Goal: Task Accomplishment & Management: Use online tool/utility

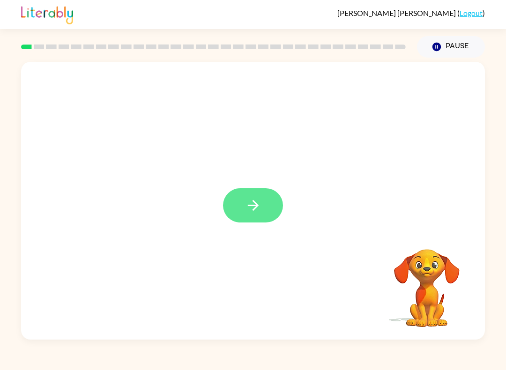
click at [255, 210] on icon "button" at bounding box center [253, 205] width 11 height 11
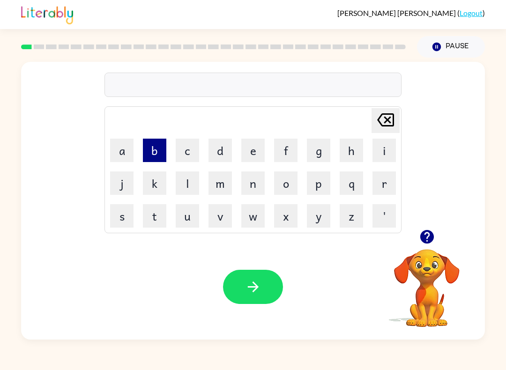
click at [150, 157] on button "b" at bounding box center [154, 150] width 23 height 23
click at [280, 182] on button "o" at bounding box center [285, 183] width 23 height 23
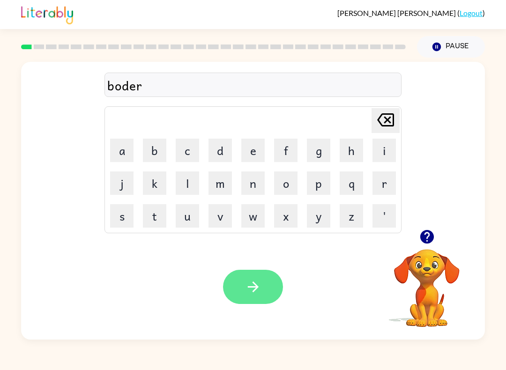
click at [259, 277] on button "button" at bounding box center [253, 287] width 60 height 34
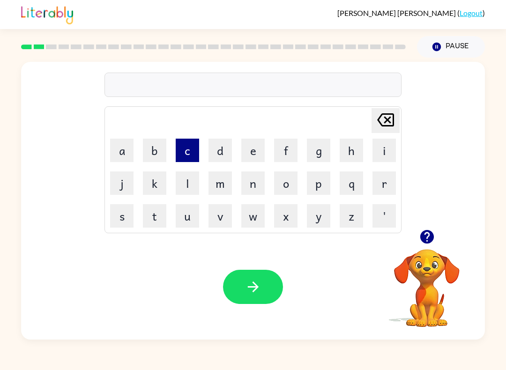
click at [183, 147] on button "c" at bounding box center [187, 150] width 23 height 23
click at [162, 215] on button "t" at bounding box center [154, 215] width 23 height 23
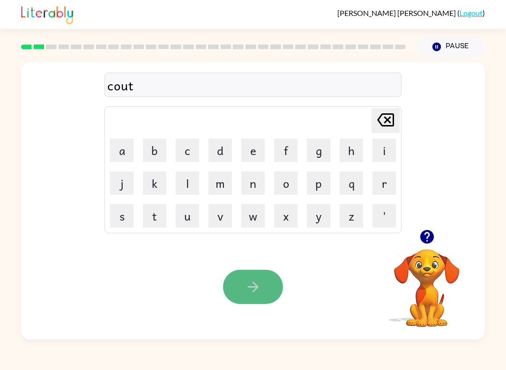
click at [249, 289] on icon "button" at bounding box center [253, 287] width 16 height 16
click at [262, 296] on button "button" at bounding box center [253, 287] width 60 height 34
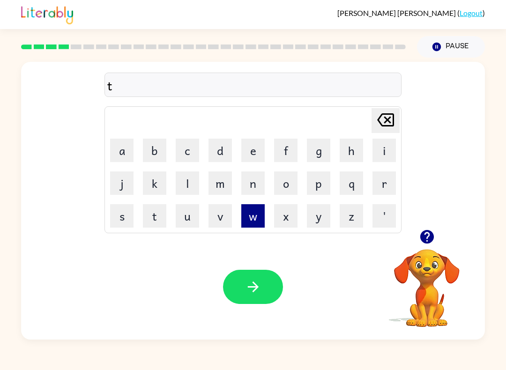
click at [260, 222] on button "w" at bounding box center [252, 215] width 23 height 23
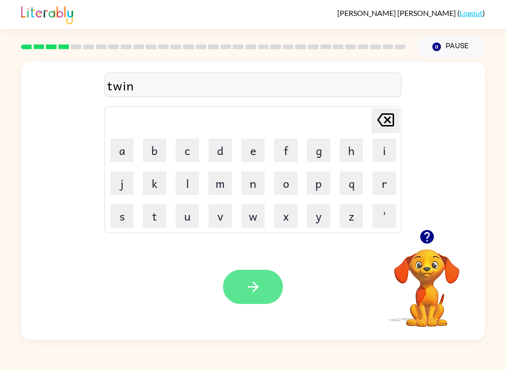
click at [263, 298] on button "button" at bounding box center [253, 287] width 60 height 34
click at [256, 304] on button "button" at bounding box center [253, 287] width 60 height 34
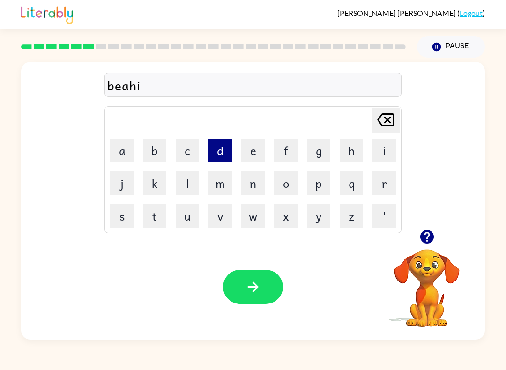
click at [227, 155] on button "d" at bounding box center [220, 150] width 23 height 23
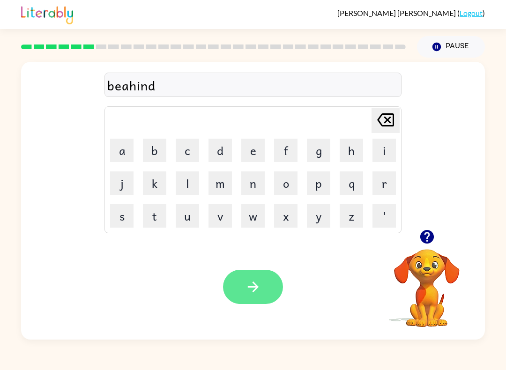
click at [258, 284] on icon "button" at bounding box center [253, 287] width 16 height 16
click at [246, 278] on button "button" at bounding box center [253, 287] width 60 height 34
click at [257, 278] on button "button" at bounding box center [253, 287] width 60 height 34
click at [265, 282] on button "button" at bounding box center [253, 287] width 60 height 34
click at [248, 292] on icon "button" at bounding box center [253, 287] width 16 height 16
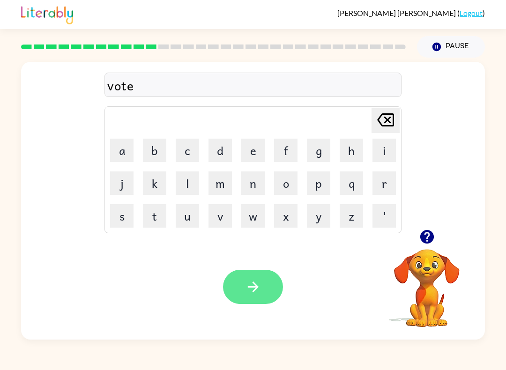
click at [248, 281] on icon "button" at bounding box center [253, 287] width 16 height 16
click at [268, 286] on button "button" at bounding box center [253, 287] width 60 height 34
click at [256, 296] on button "button" at bounding box center [253, 287] width 60 height 34
click at [252, 281] on icon "button" at bounding box center [253, 287] width 16 height 16
click at [251, 297] on button "button" at bounding box center [253, 287] width 60 height 34
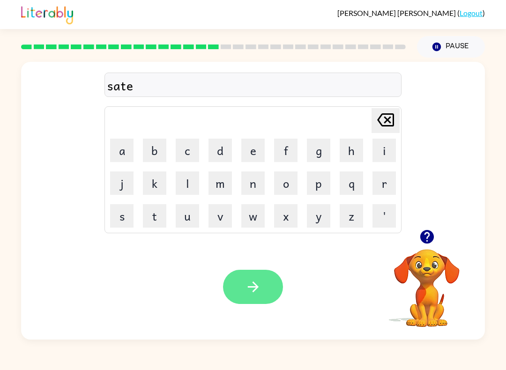
click at [255, 285] on icon "button" at bounding box center [253, 287] width 11 height 11
click at [265, 271] on button "button" at bounding box center [253, 287] width 60 height 34
click at [255, 277] on button "button" at bounding box center [253, 287] width 60 height 34
click at [247, 288] on icon "button" at bounding box center [253, 287] width 16 height 16
click at [264, 285] on button "button" at bounding box center [253, 287] width 60 height 34
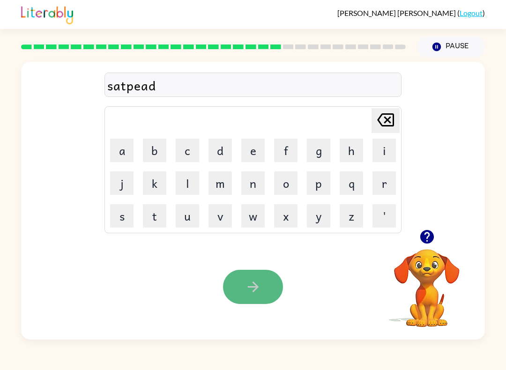
click at [250, 274] on button "button" at bounding box center [253, 287] width 60 height 34
click at [144, 84] on div "rean" at bounding box center [253, 85] width 292 height 20
click at [385, 120] on icon "[PERSON_NAME] last character input" at bounding box center [386, 120] width 23 height 23
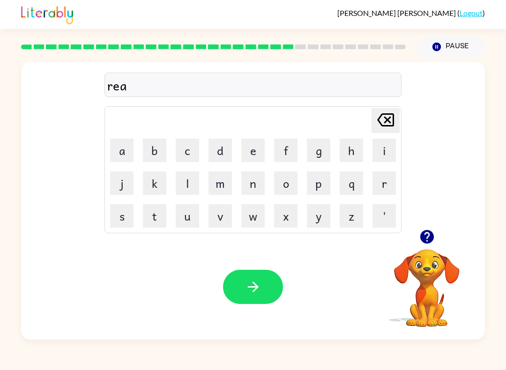
click at [388, 123] on icon "[PERSON_NAME] last character input" at bounding box center [386, 120] width 23 height 23
click at [383, 128] on icon "[PERSON_NAME] last character input" at bounding box center [386, 120] width 23 height 23
click at [379, 132] on div "[PERSON_NAME] last character input" at bounding box center [386, 121] width 23 height 24
click at [382, 120] on icon "[PERSON_NAME] last character input" at bounding box center [386, 120] width 23 height 23
click at [382, 119] on icon "[PERSON_NAME] last character input" at bounding box center [386, 120] width 23 height 23
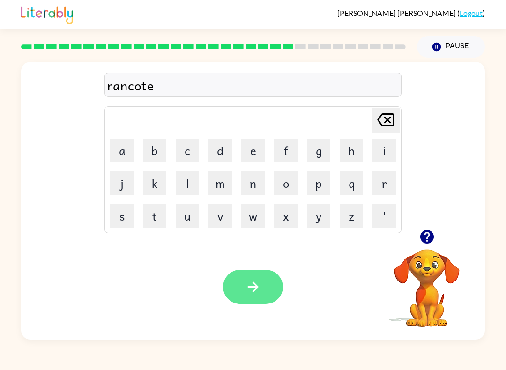
click at [258, 282] on icon "button" at bounding box center [253, 287] width 16 height 16
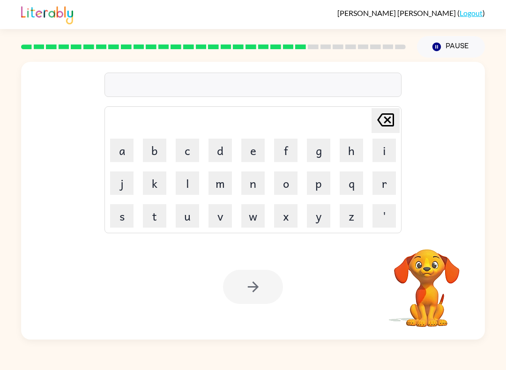
click at [388, 126] on icon at bounding box center [385, 119] width 17 height 13
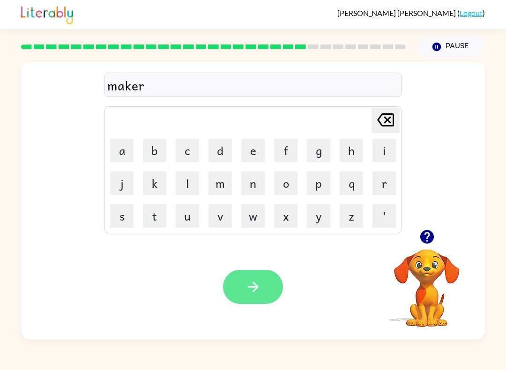
click at [260, 289] on icon "button" at bounding box center [253, 287] width 16 height 16
click at [261, 278] on button "button" at bounding box center [253, 287] width 60 height 34
click at [240, 284] on button "button" at bounding box center [253, 287] width 60 height 34
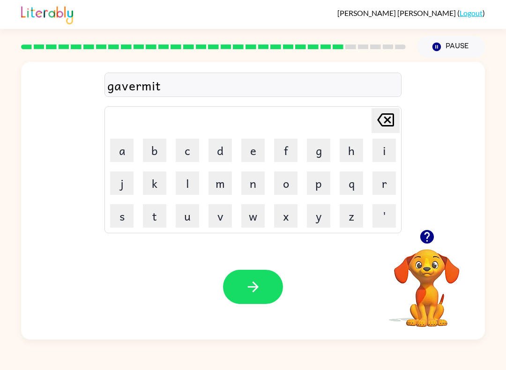
click at [121, 87] on div "gavermit" at bounding box center [253, 85] width 292 height 20
click at [255, 274] on button "button" at bounding box center [253, 287] width 60 height 34
click at [258, 279] on button "button" at bounding box center [253, 287] width 60 height 34
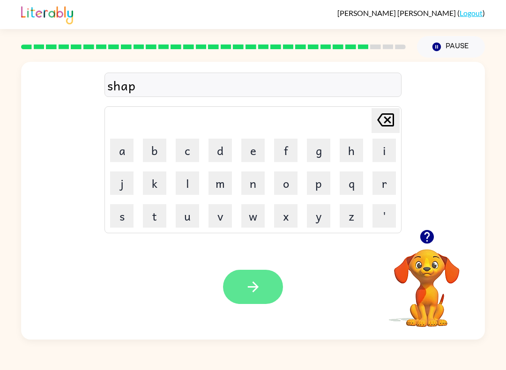
click at [256, 289] on icon "button" at bounding box center [253, 287] width 11 height 11
click at [257, 285] on icon "button" at bounding box center [253, 287] width 16 height 16
click at [263, 289] on button "button" at bounding box center [253, 287] width 60 height 34
